Goal: Obtain resource: Download file/media

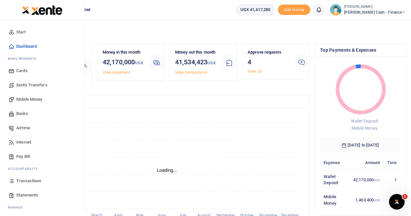
scroll to position [16, 0]
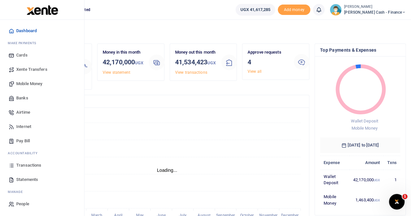
click at [31, 163] on span "Transactions" at bounding box center [28, 165] width 25 height 7
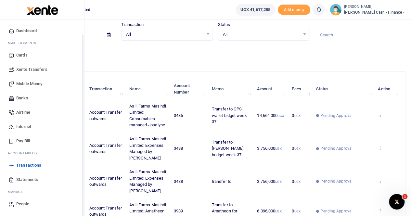
scroll to position [33, 0]
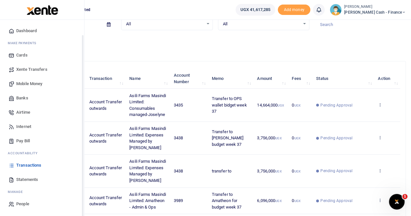
click at [25, 180] on span "Statements" at bounding box center [27, 180] width 22 height 7
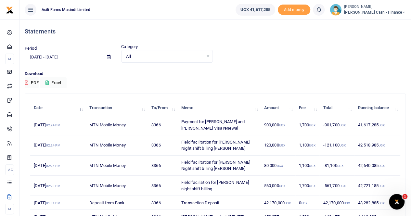
click at [109, 55] on icon at bounding box center [109, 57] width 4 height 4
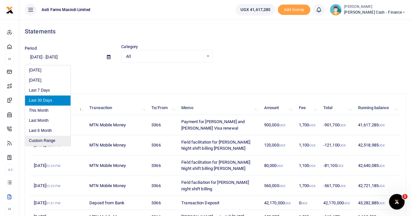
click at [43, 142] on li "Custom Range" at bounding box center [48, 141] width 46 height 10
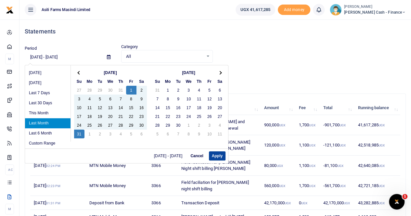
click at [215, 153] on button "Apply" at bounding box center [217, 156] width 17 height 9
type input "08/01/2025 - 08/31/2025"
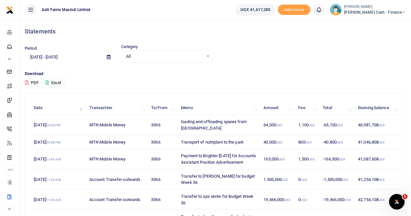
click at [57, 83] on button "Excel" at bounding box center [53, 82] width 27 height 11
